Goal: Transaction & Acquisition: Purchase product/service

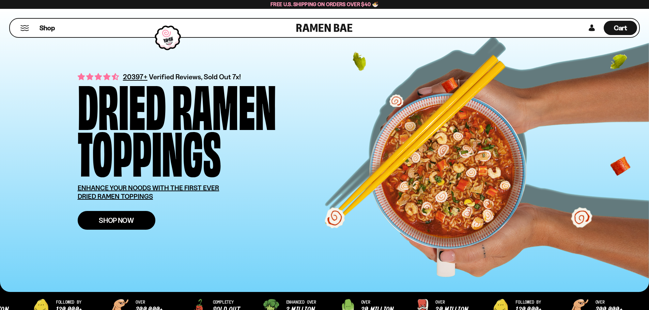
drag, startPoint x: 0, startPoint y: 0, endPoint x: 122, endPoint y: 222, distance: 253.5
click at [122, 222] on span "Shop Now" at bounding box center [116, 220] width 35 height 7
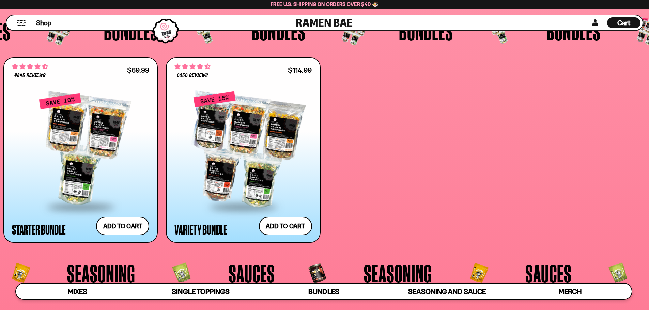
scroll to position [1737, 0]
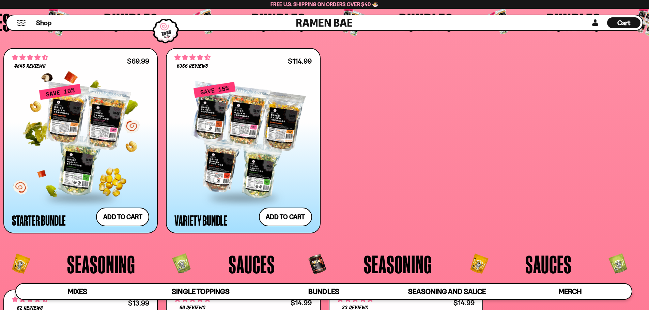
click at [76, 187] on span at bounding box center [80, 198] width 83 height 24
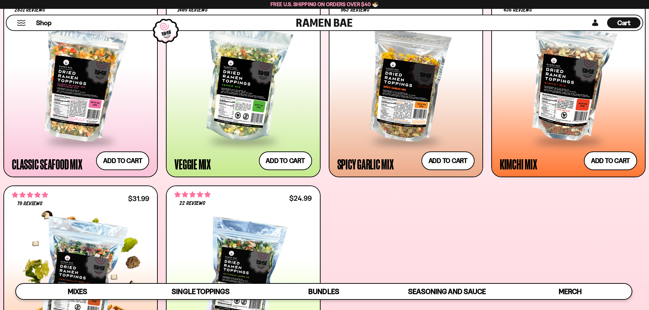
scroll to position [341, 0]
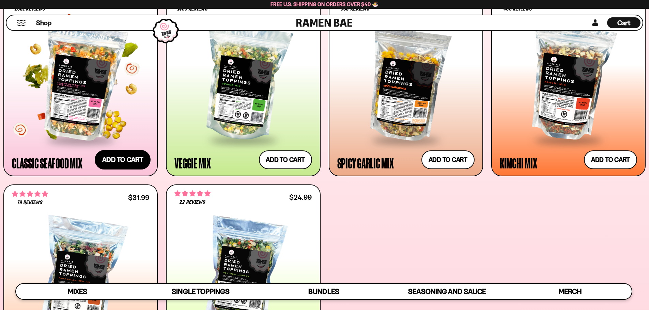
click at [125, 164] on button "Add to cart Add ― Regular price $26.99 Regular price Sale price $26.99 Unit pri…" at bounding box center [123, 160] width 56 height 20
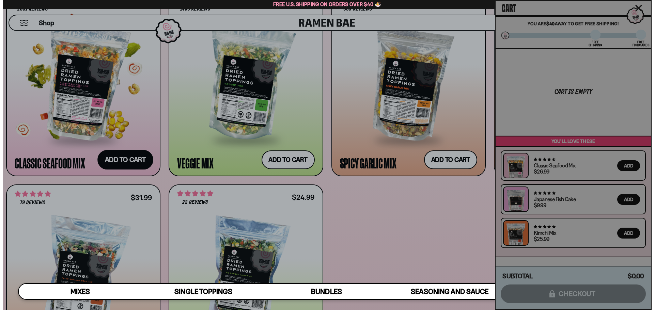
scroll to position [342, 0]
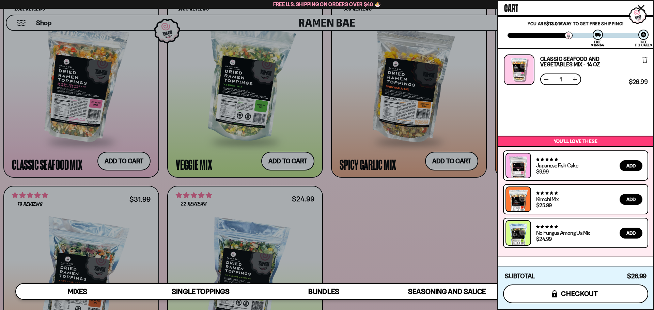
click at [554, 293] on icon "icons8-lock" at bounding box center [554, 293] width 5 height 7
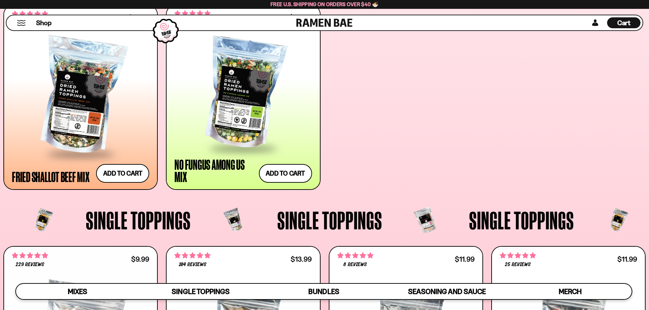
scroll to position [512, 0]
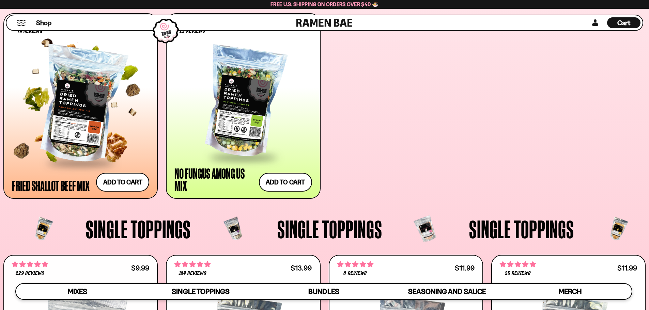
click at [81, 120] on div at bounding box center [80, 106] width 137 height 114
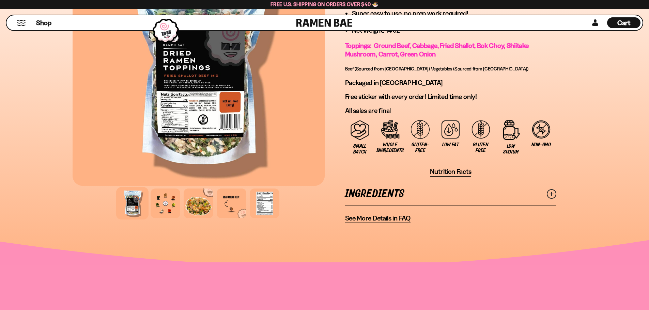
scroll to position [511, 0]
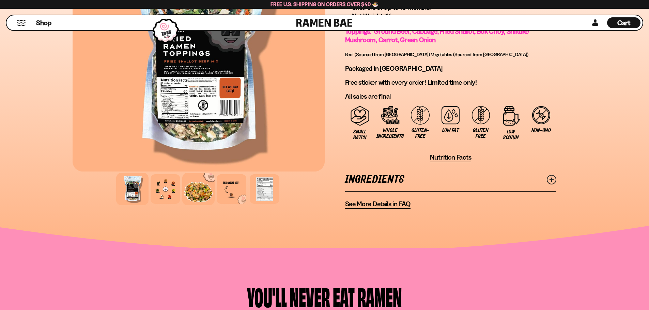
click at [194, 193] on div at bounding box center [198, 189] width 32 height 32
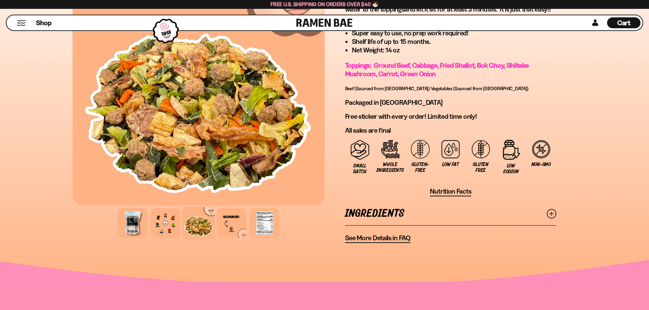
scroll to position [443, 0]
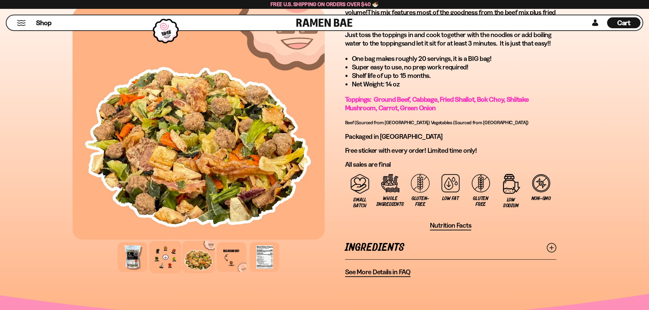
click at [174, 252] on div at bounding box center [165, 257] width 32 height 32
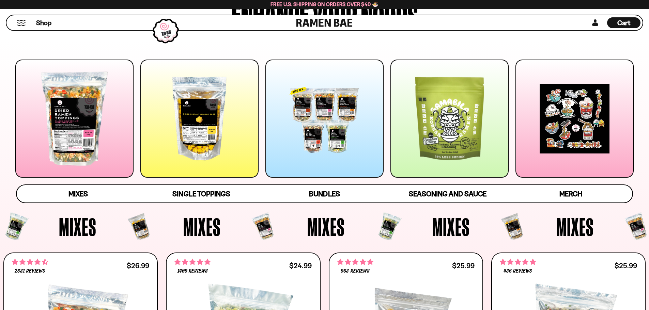
scroll to position [69, 0]
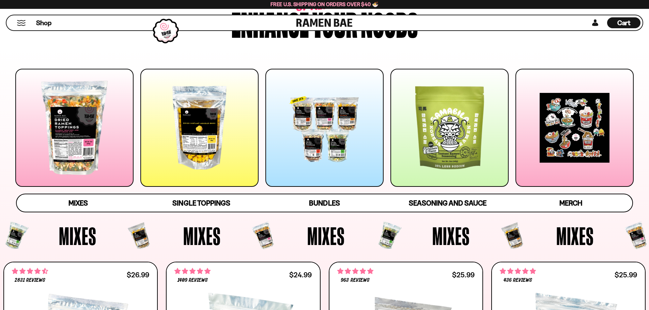
click at [455, 150] on div at bounding box center [449, 128] width 118 height 118
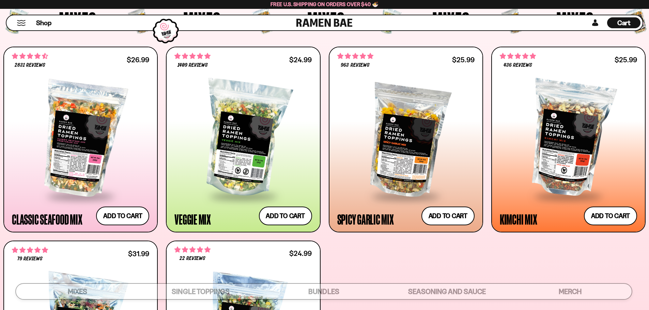
scroll to position [272, 0]
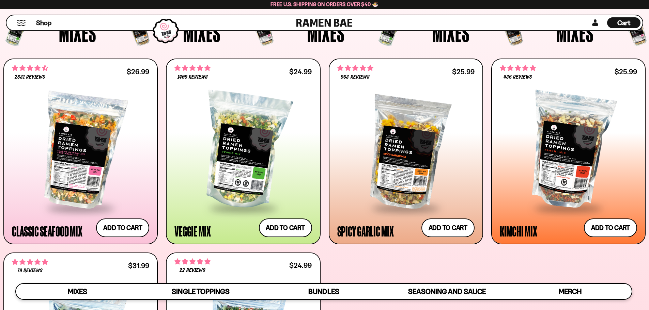
click at [615, 21] on div "Cart D0381C2F-513E-4F90-8A41-6F0A75DCBAAA" at bounding box center [623, 22] width 33 height 11
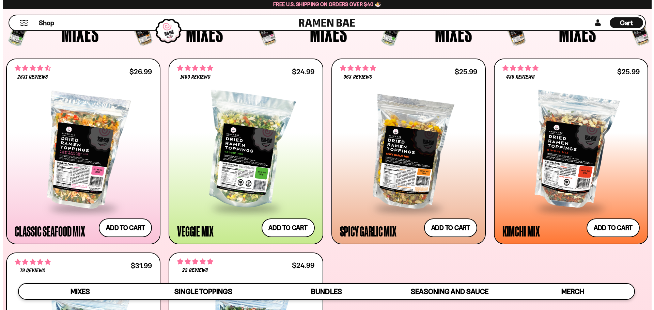
scroll to position [273, 0]
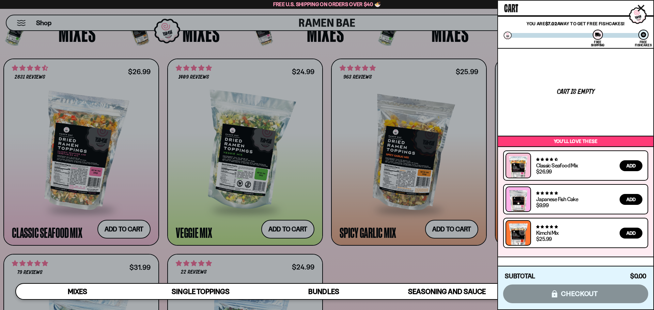
click at [632, 163] on span "Add" at bounding box center [630, 165] width 9 height 5
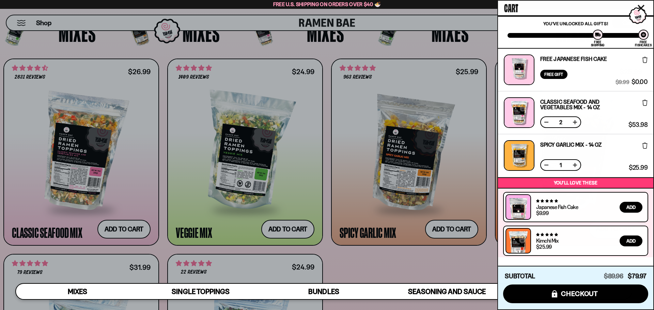
click at [544, 122] on button at bounding box center [546, 122] width 7 height 7
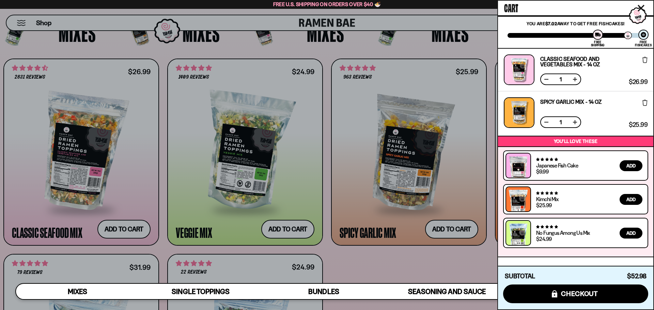
click at [327, 36] on div at bounding box center [327, 155] width 654 height 310
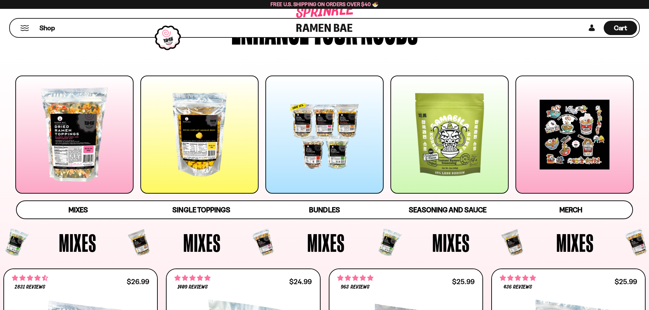
scroll to position [0, 0]
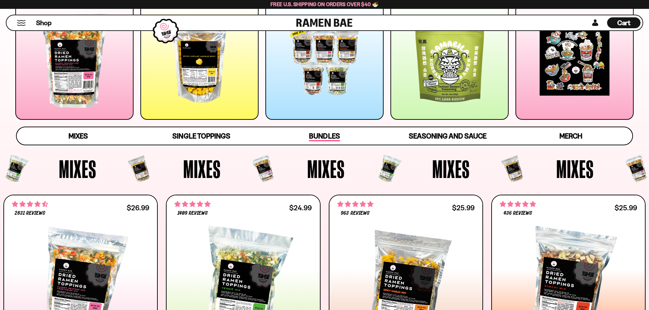
click at [317, 137] on span "Bundles" at bounding box center [324, 137] width 31 height 10
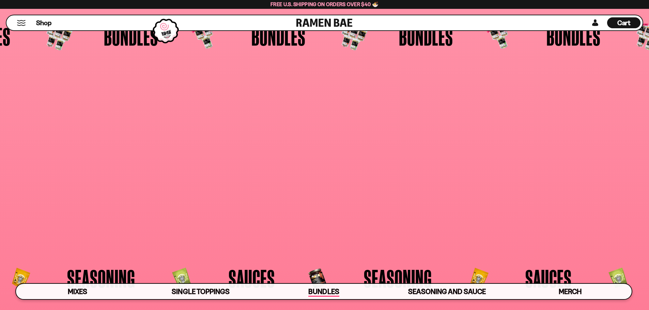
scroll to position [1778, 0]
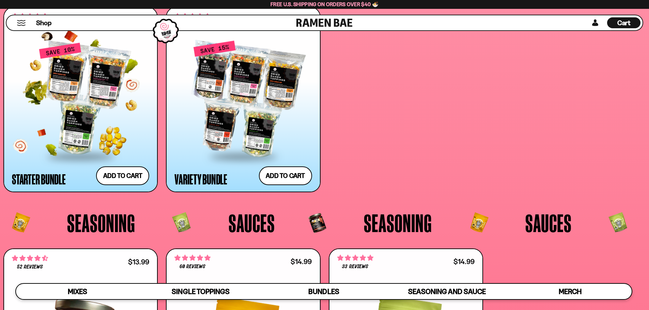
click at [85, 131] on div at bounding box center [80, 99] width 137 height 114
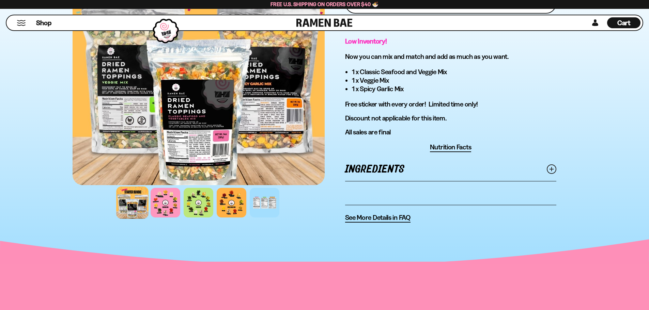
scroll to position [375, 0]
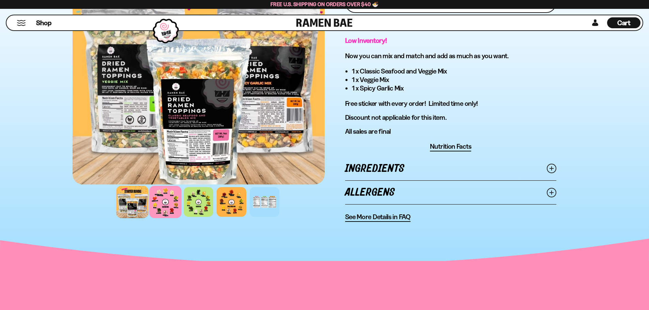
drag, startPoint x: 173, startPoint y: 194, endPoint x: 173, endPoint y: 189, distance: 5.1
click at [173, 193] on div at bounding box center [165, 202] width 32 height 32
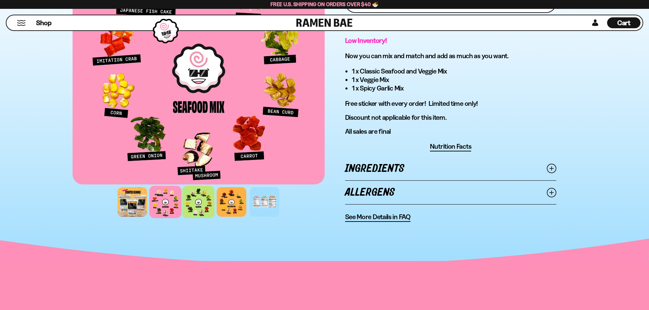
click at [204, 210] on div at bounding box center [198, 202] width 32 height 32
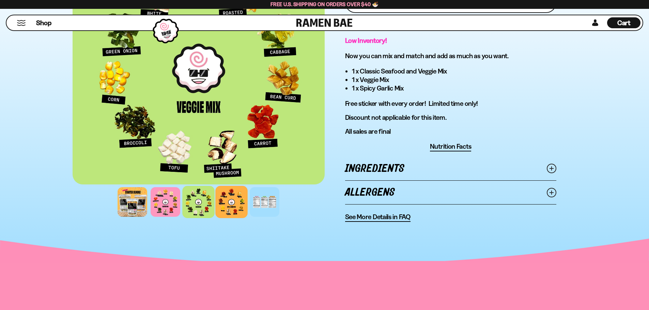
click at [235, 212] on div at bounding box center [231, 202] width 32 height 32
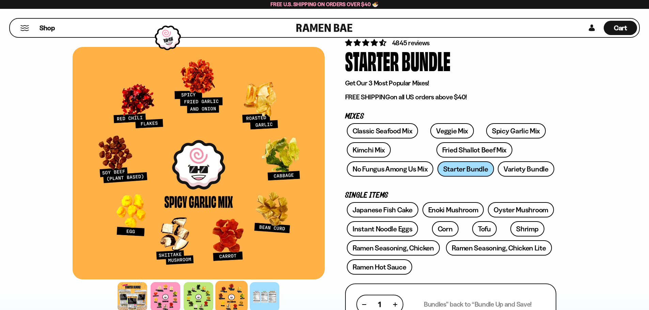
scroll to position [0, 0]
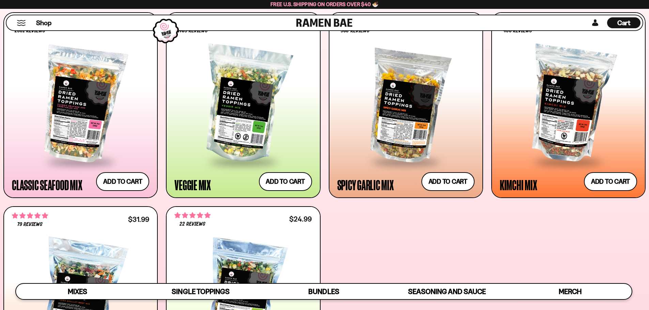
scroll to position [280, 0]
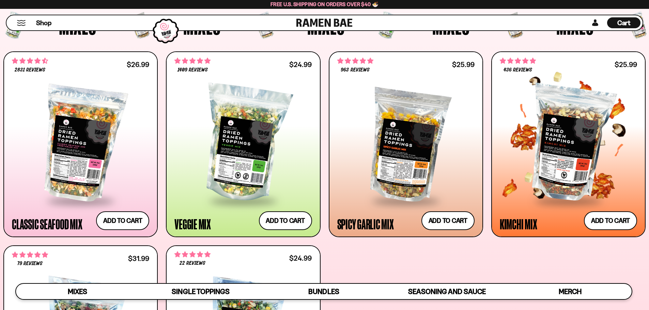
click at [580, 141] on div at bounding box center [568, 144] width 137 height 114
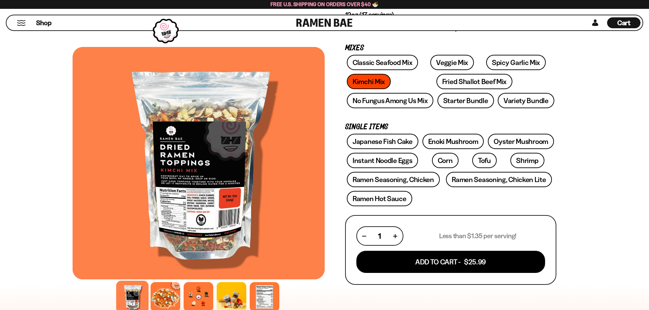
scroll to position [136, 0]
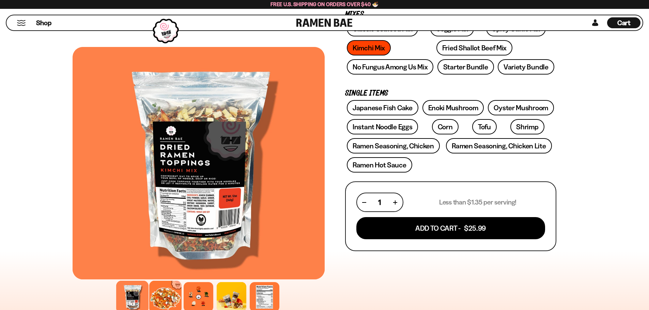
click at [172, 298] on div at bounding box center [165, 297] width 32 height 32
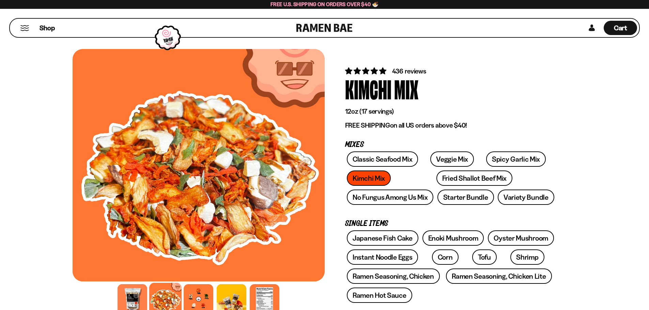
scroll to position [0, 0]
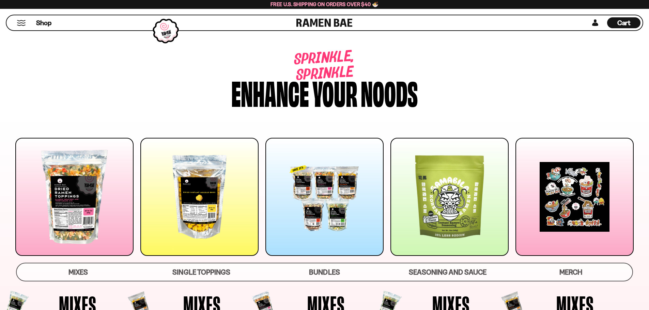
scroll to position [280, 0]
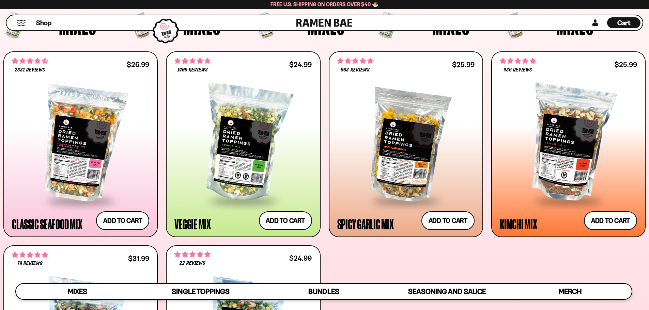
click at [621, 21] on span "Cart" at bounding box center [623, 23] width 13 height 8
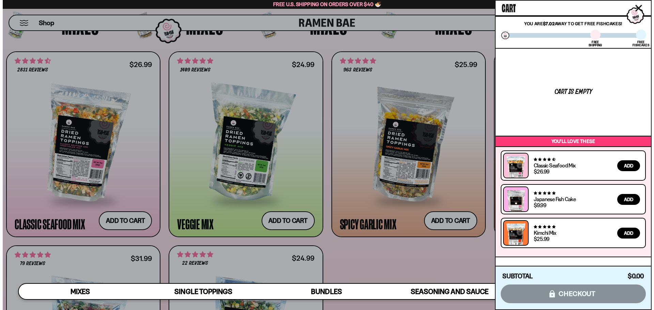
scroll to position [281, 0]
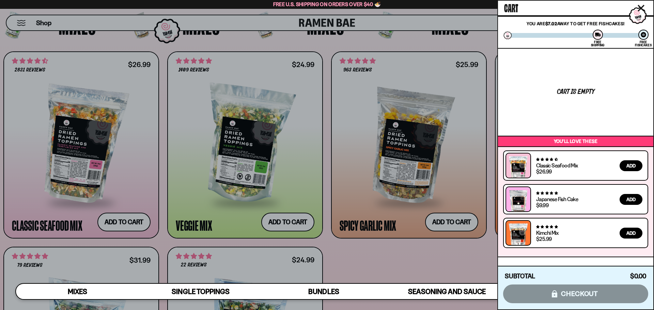
click at [633, 163] on span "Add" at bounding box center [630, 165] width 9 height 5
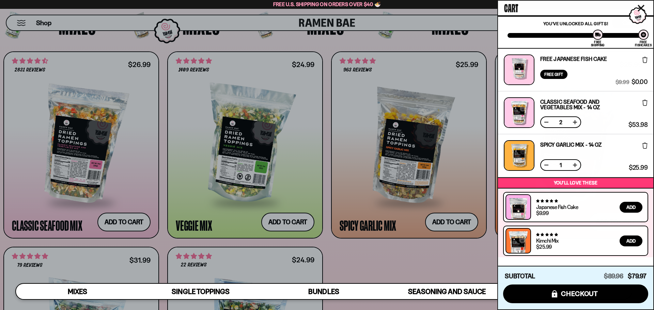
click at [544, 121] on button at bounding box center [546, 122] width 7 height 7
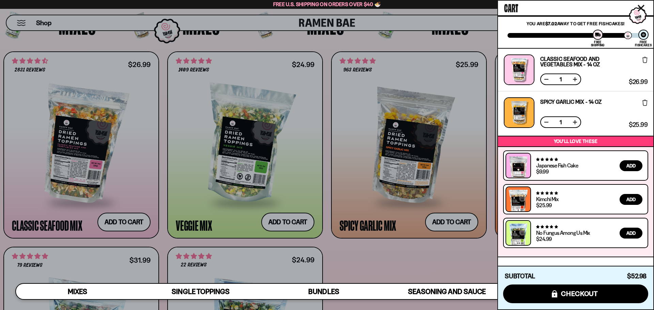
click at [546, 124] on button at bounding box center [546, 122] width 7 height 7
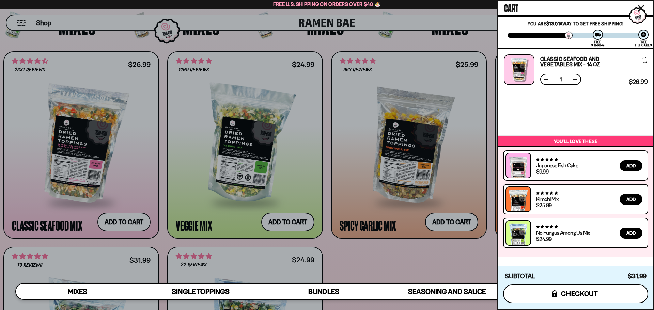
click at [572, 291] on span "checkout" at bounding box center [579, 293] width 37 height 7
